Goal: Task Accomplishment & Management: Manage account settings

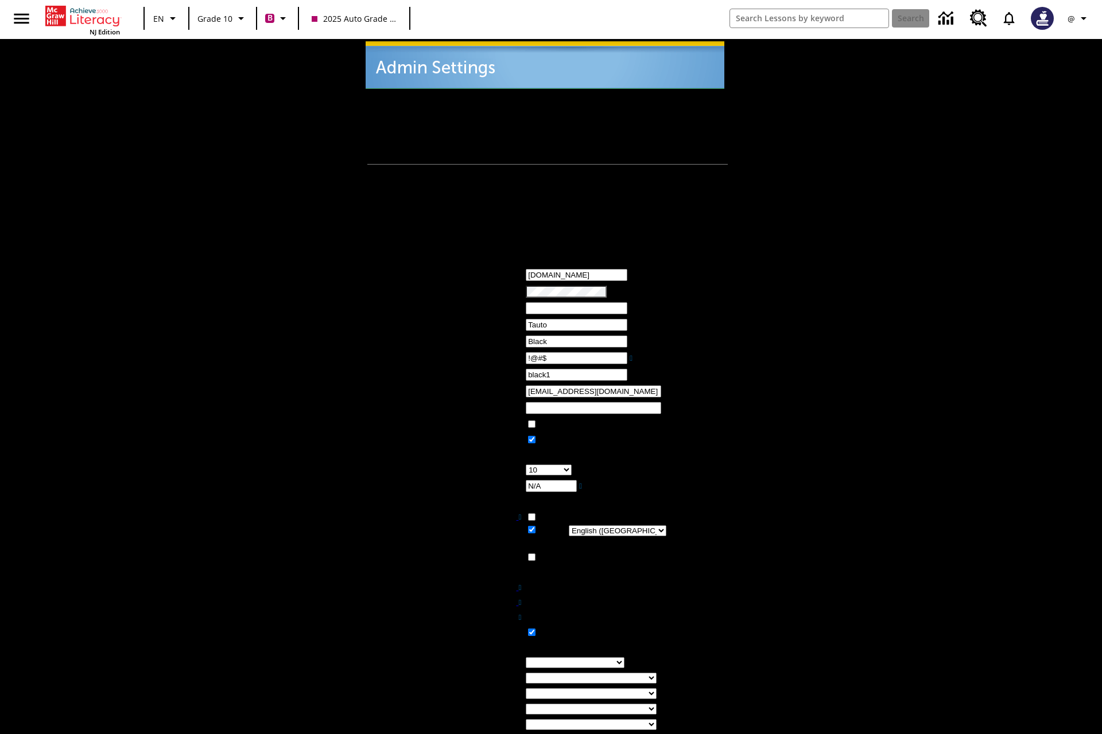
type input "!@#$"
click at [1079, 18] on icon "Profile/Settings" at bounding box center [1083, 18] width 14 height 14
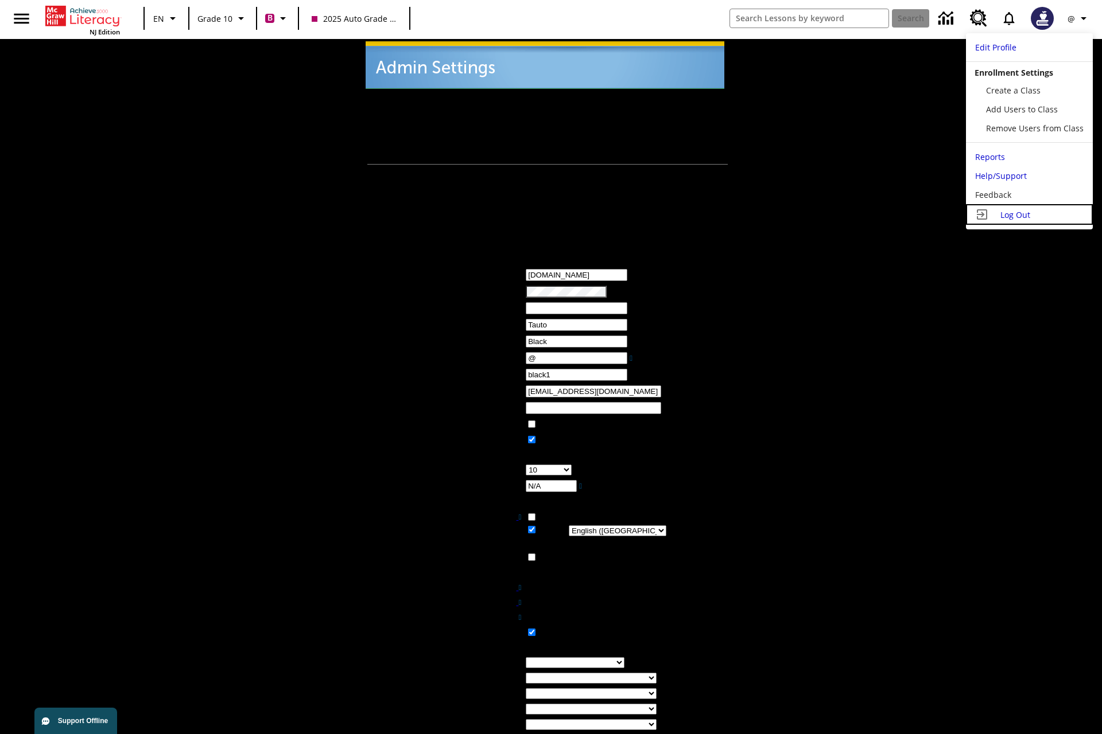
click at [1029, 215] on span "Log Out" at bounding box center [1015, 214] width 30 height 11
